Goal: Transaction & Acquisition: Book appointment/travel/reservation

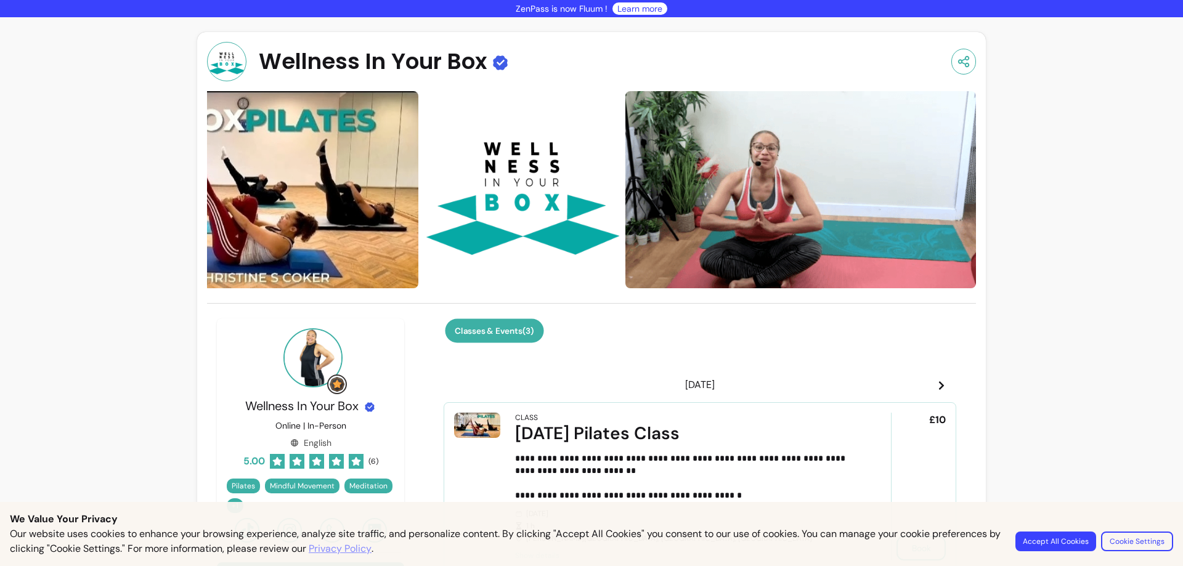
click at [499, 322] on button "Classes & Events ( 3 )" at bounding box center [494, 331] width 99 height 24
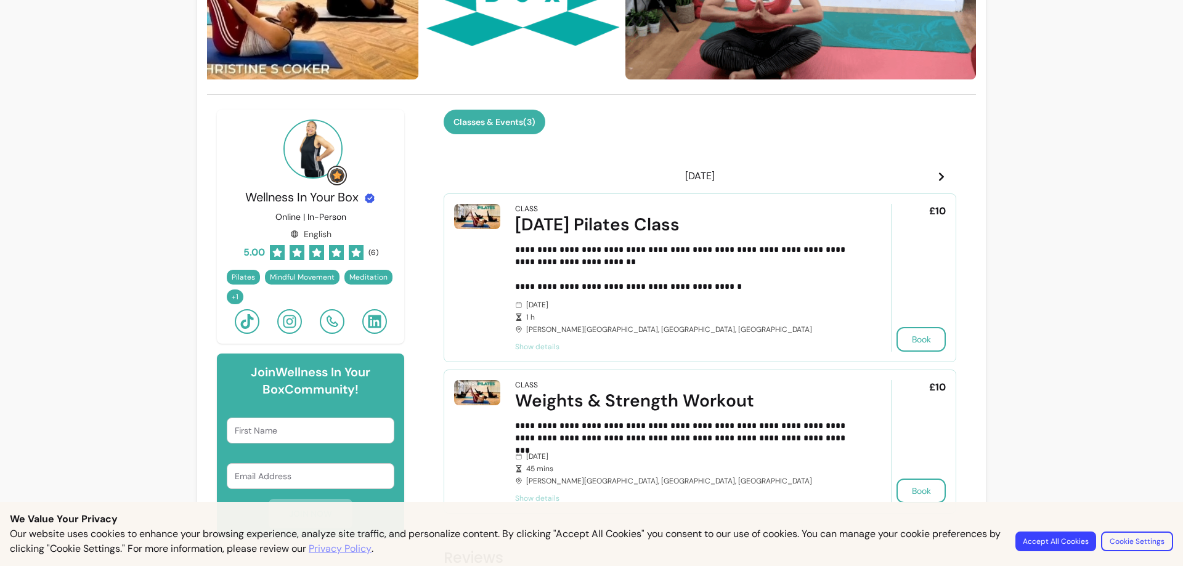
scroll to position [216, 0]
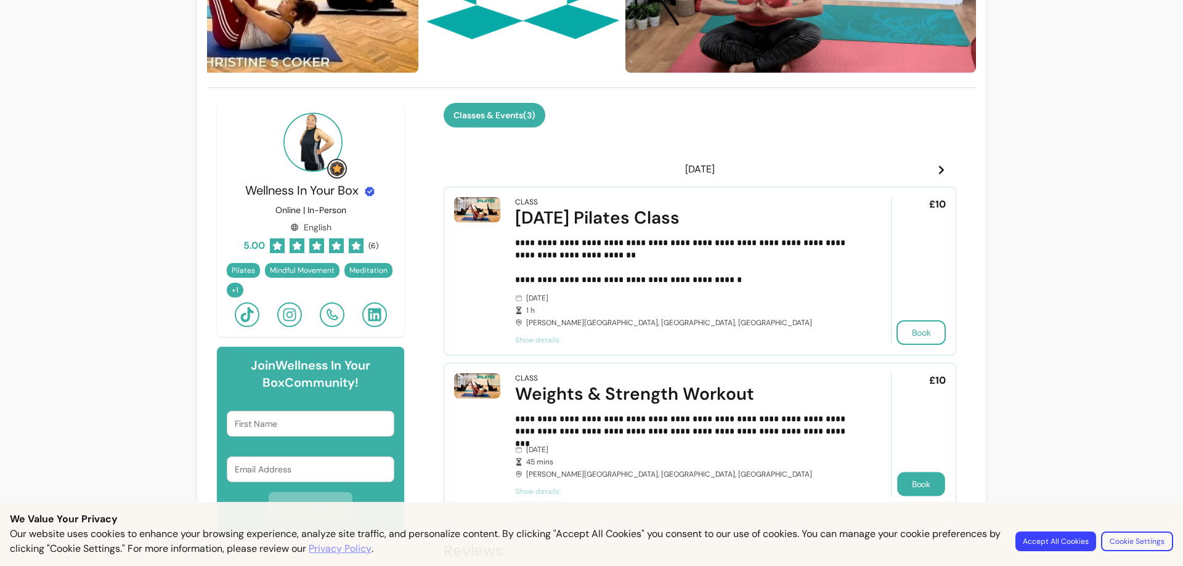
click at [916, 487] on button "Book" at bounding box center [921, 484] width 48 height 24
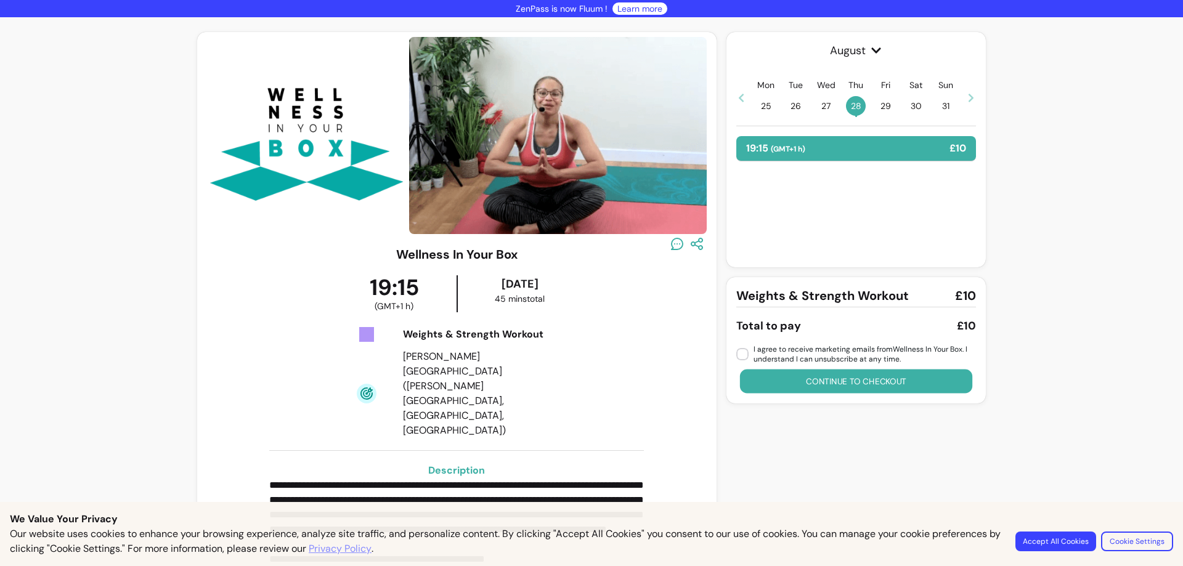
click at [844, 382] on button "Continue to checkout" at bounding box center [855, 382] width 233 height 24
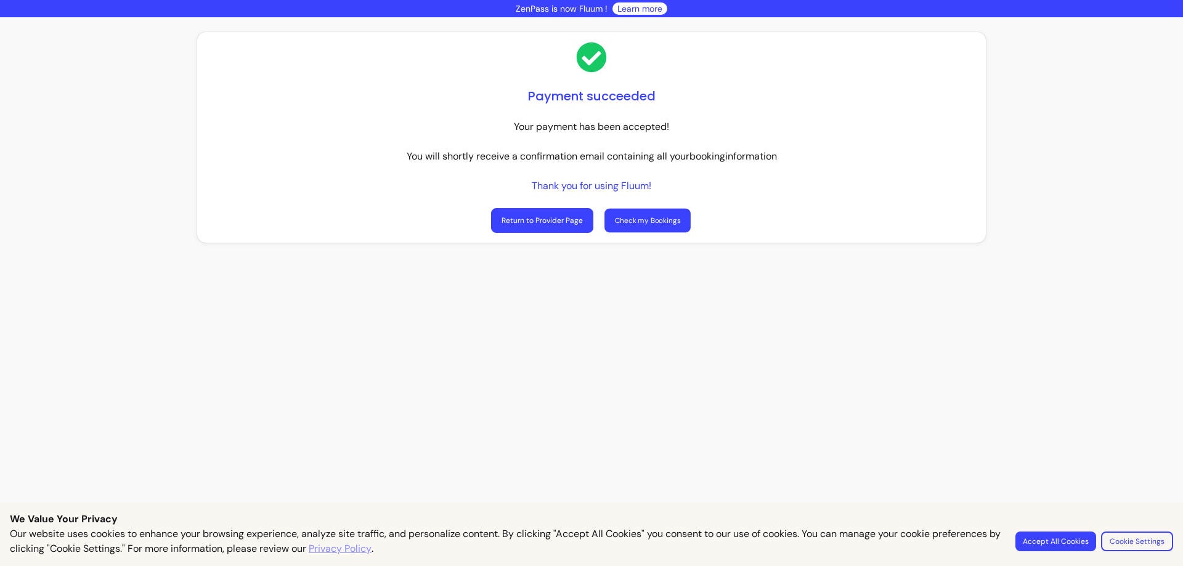
click at [661, 223] on link "Check my Bookings" at bounding box center [647, 221] width 86 height 24
